Goal: Book appointment/travel/reservation

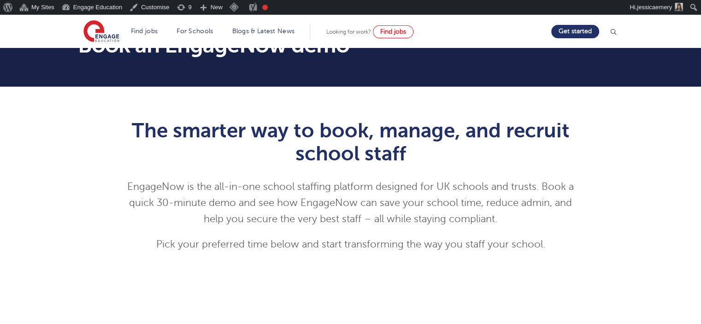
scroll to position [46, 0]
